Goal: Find specific page/section: Find specific page/section

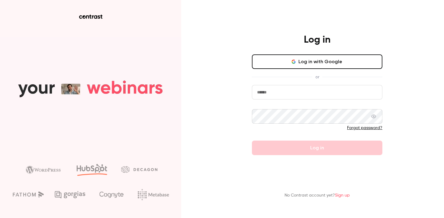
click at [302, 62] on button "Log in with Google" at bounding box center [317, 61] width 130 height 14
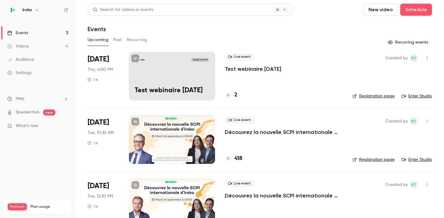
scroll to position [20, 0]
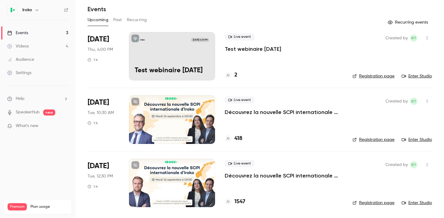
click at [376, 204] on link "Registration page" at bounding box center [373, 202] width 42 height 6
